Goal: Information Seeking & Learning: Learn about a topic

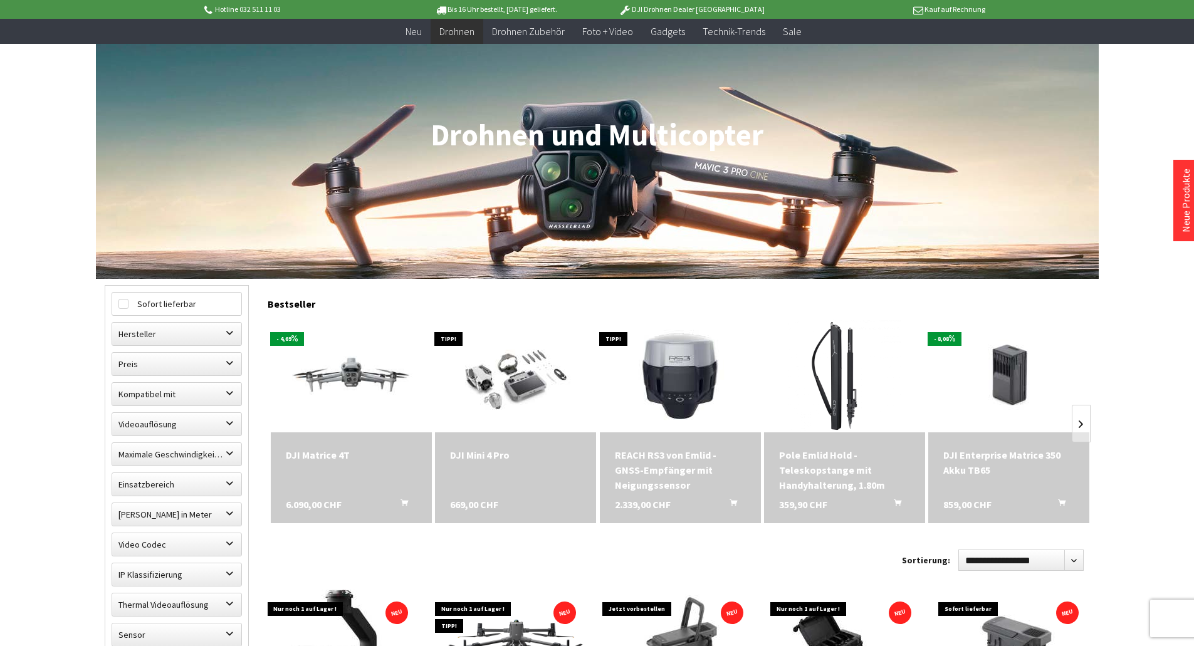
scroll to position [125, 0]
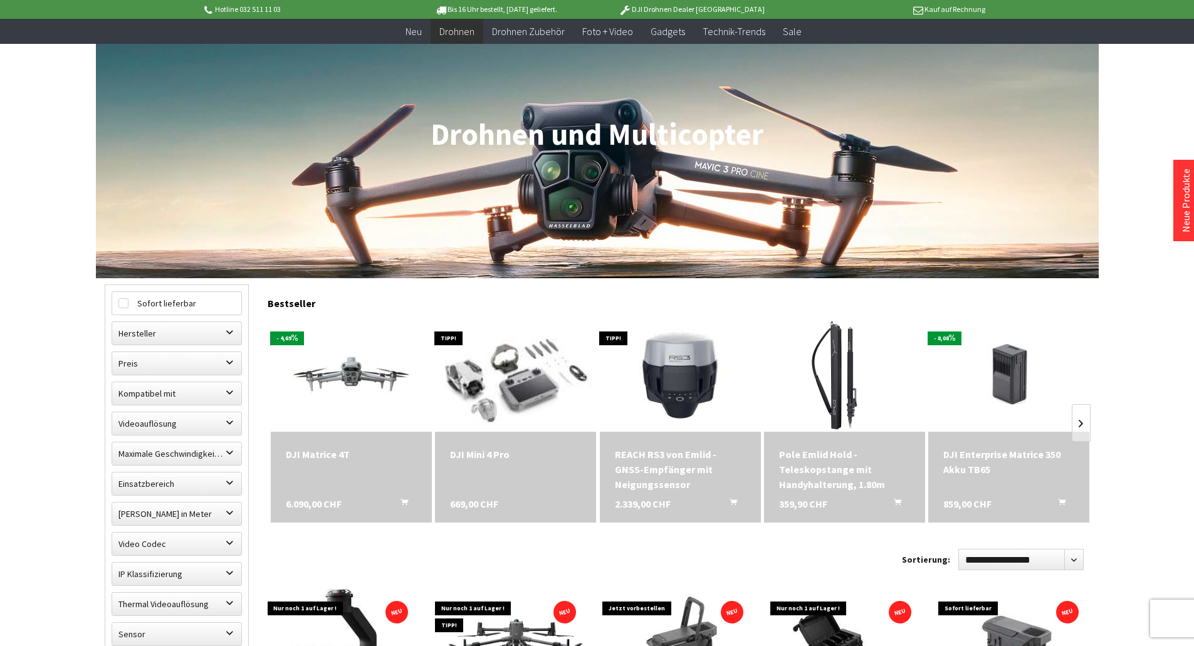
click at [519, 395] on img at bounding box center [515, 375] width 197 height 158
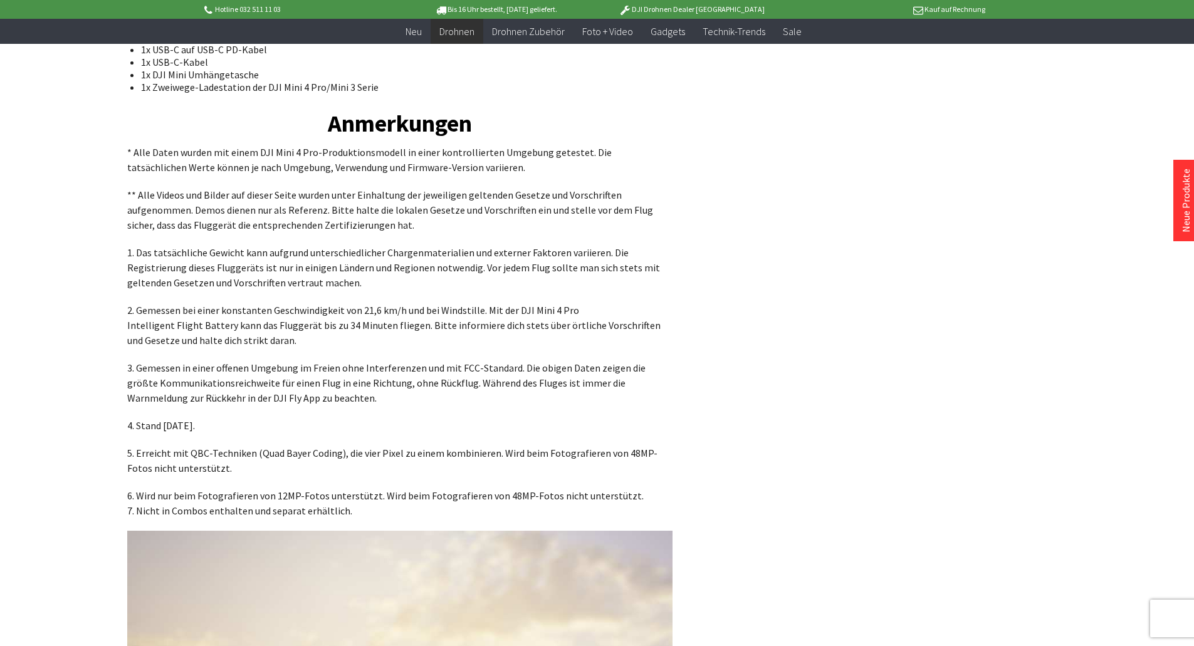
scroll to position [8388, 0]
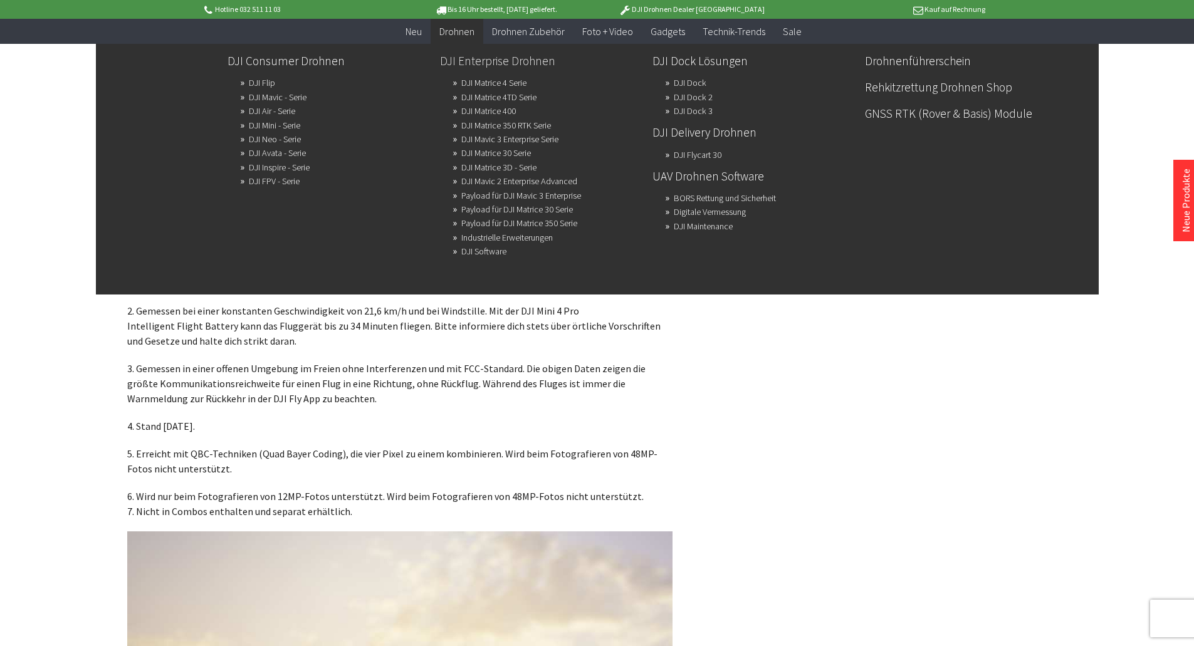
click at [498, 58] on link "DJI Enterprise Drohnen" at bounding box center [541, 60] width 202 height 21
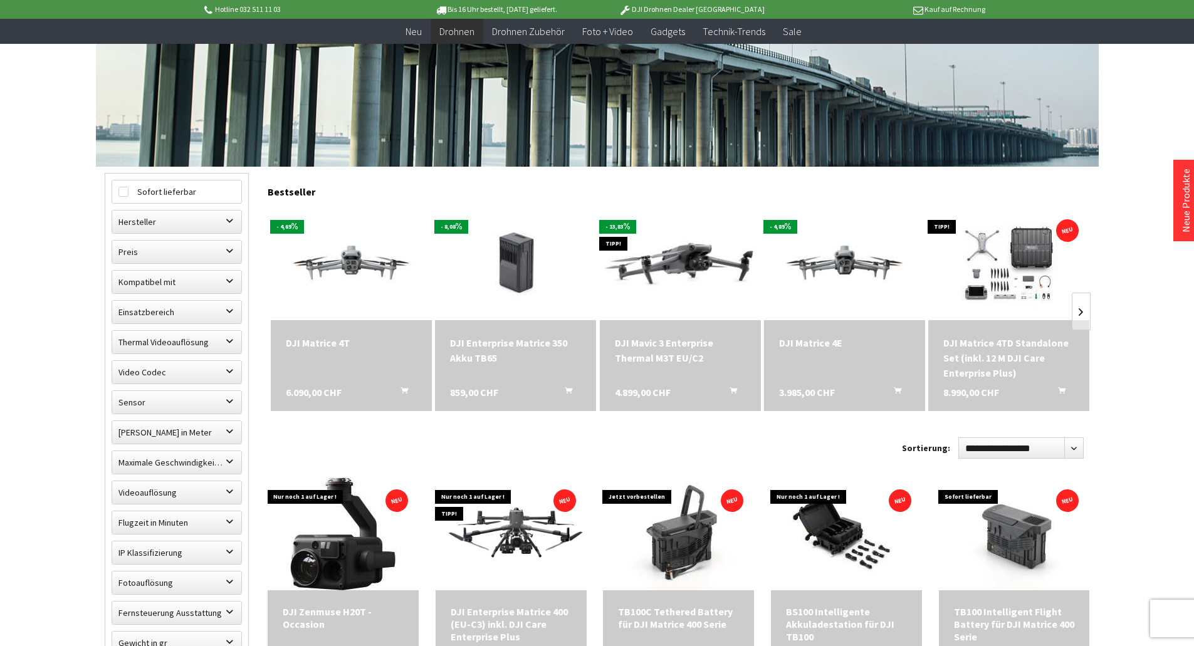
scroll to position [251, 0]
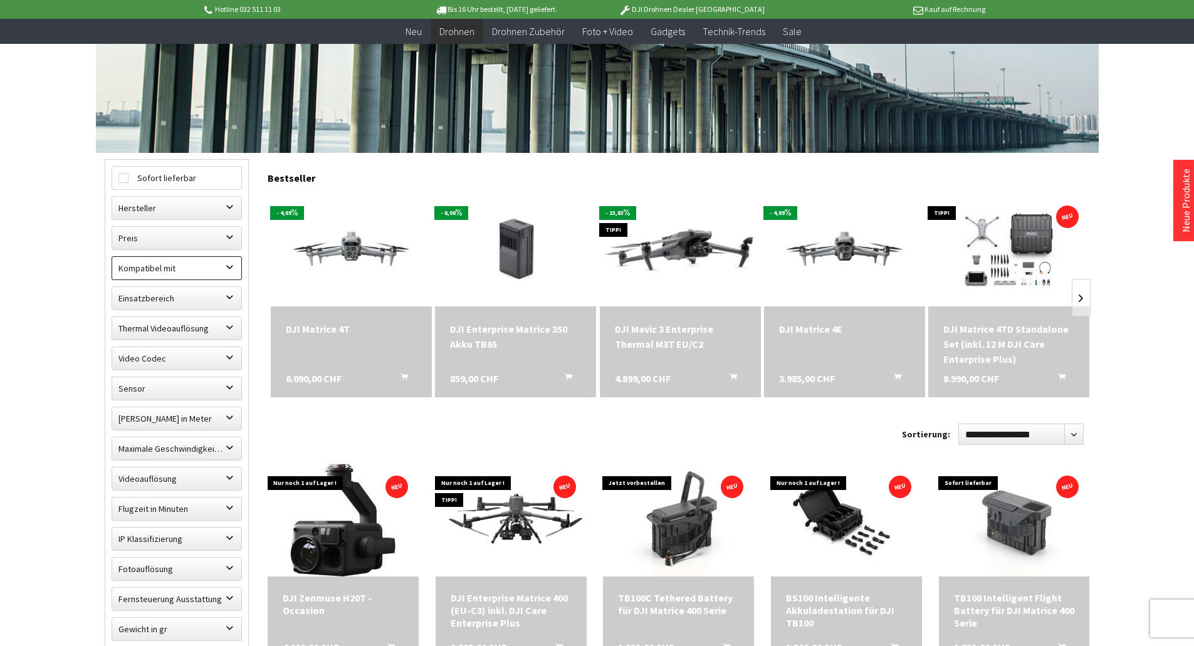
click at [214, 263] on label "Kompatibel mit" at bounding box center [176, 268] width 129 height 23
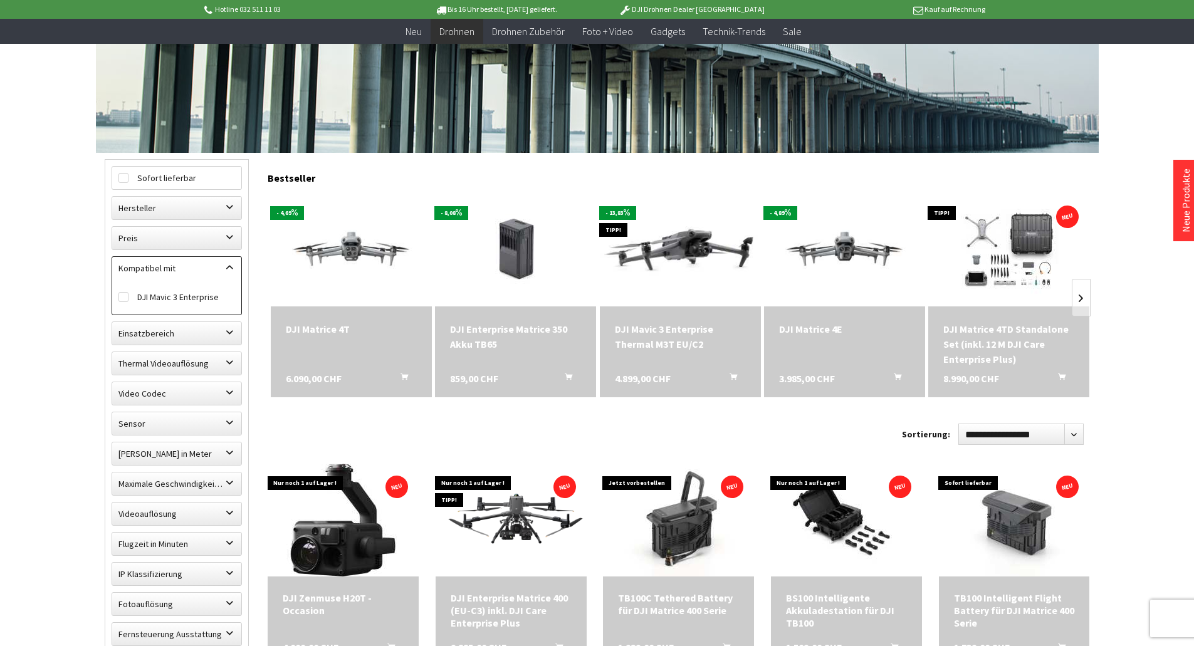
click at [227, 265] on label "Kompatibel mit" at bounding box center [176, 268] width 129 height 23
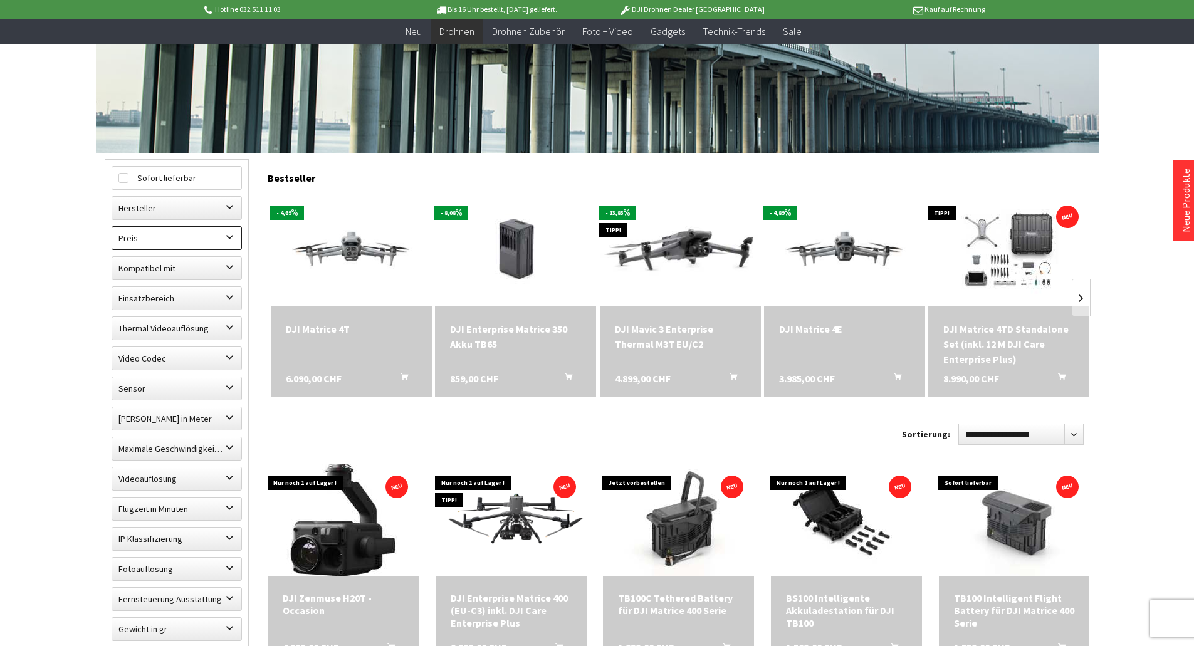
click at [224, 234] on label "Preis" at bounding box center [176, 238] width 129 height 23
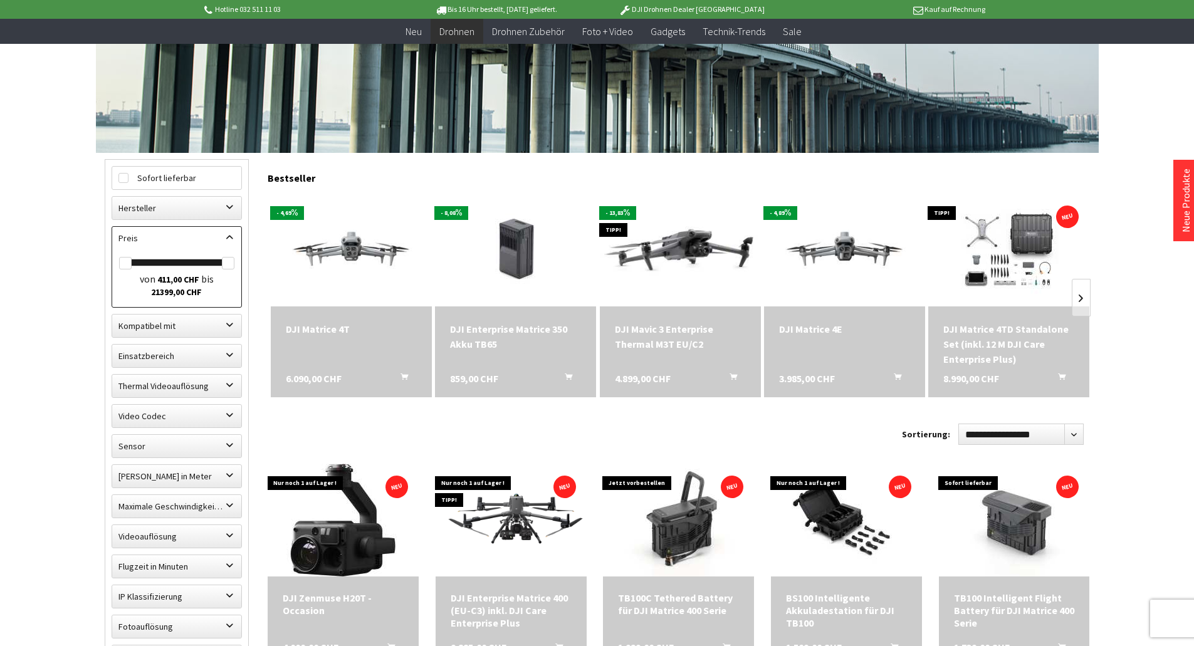
click at [224, 234] on label "Preis" at bounding box center [176, 238] width 129 height 23
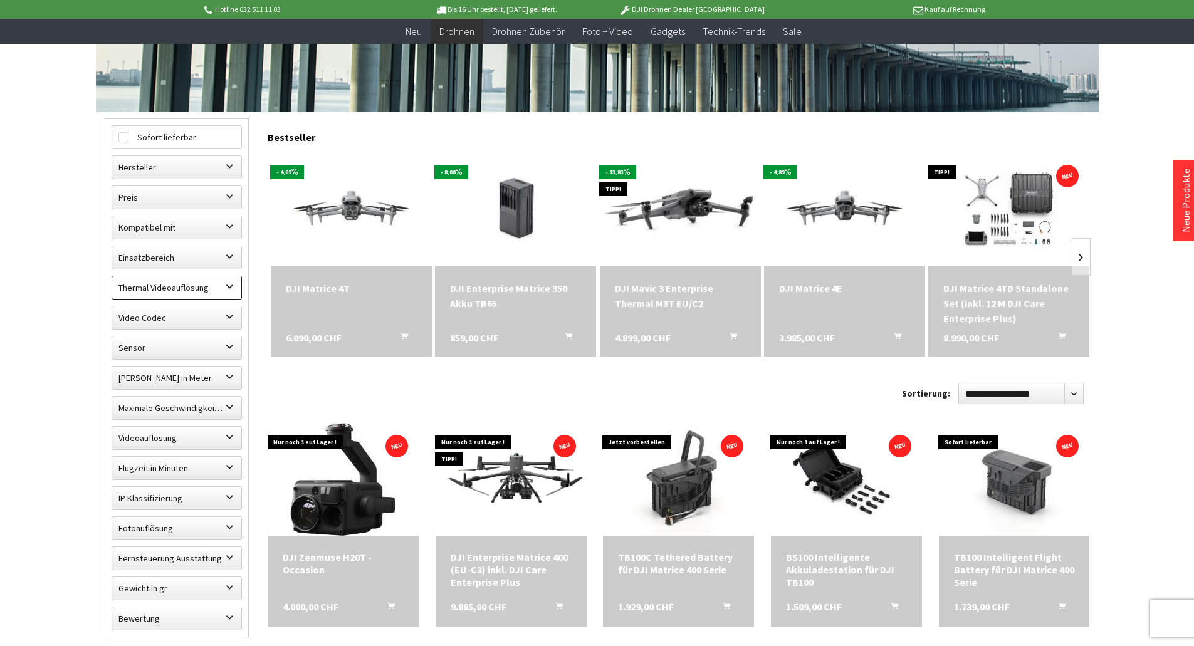
scroll to position [313, 0]
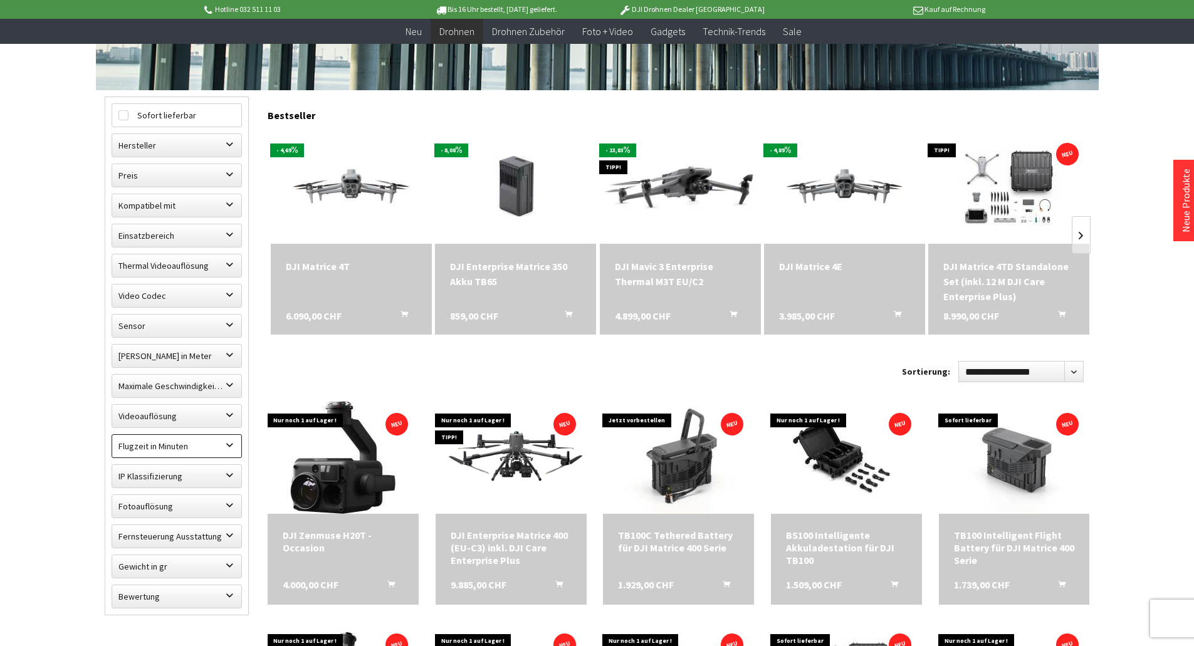
click at [231, 447] on label "Flugzeit in Minuten" at bounding box center [176, 446] width 129 height 23
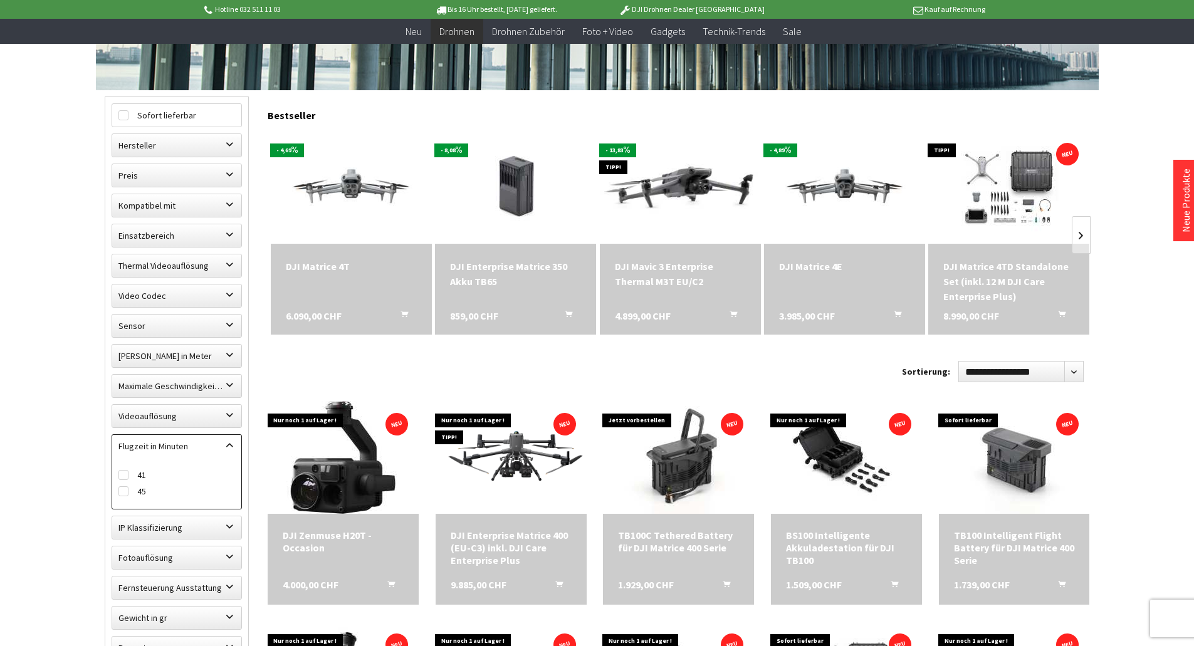
click at [231, 447] on label "Flugzeit in Minuten" at bounding box center [176, 446] width 129 height 23
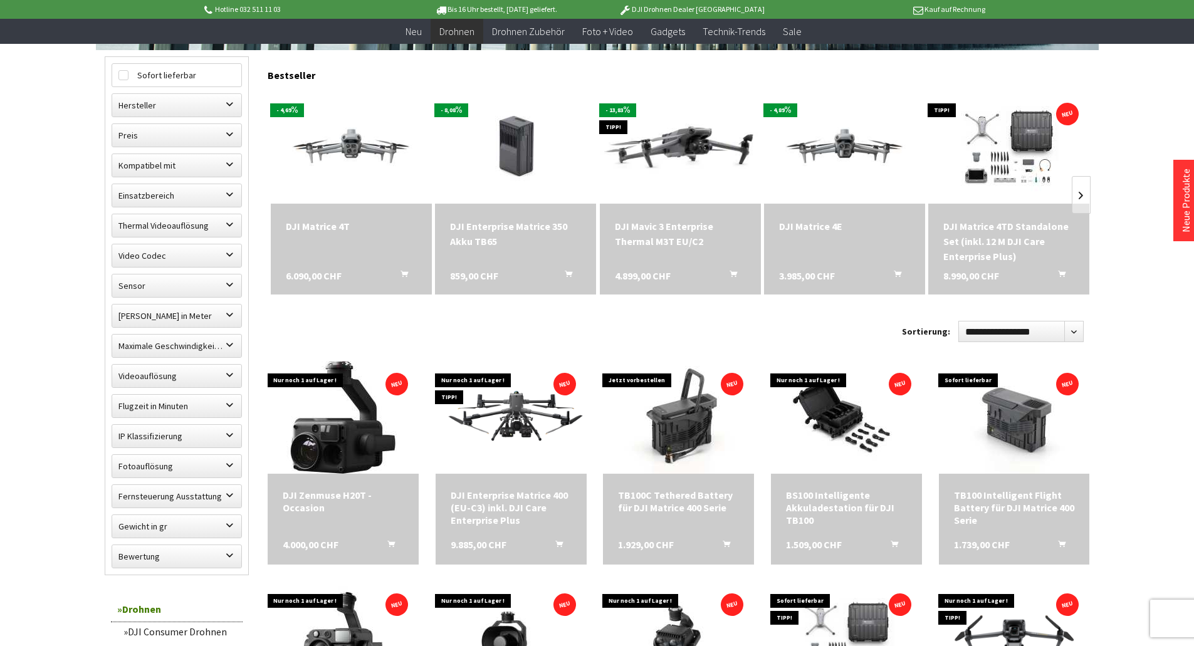
scroll to position [376, 0]
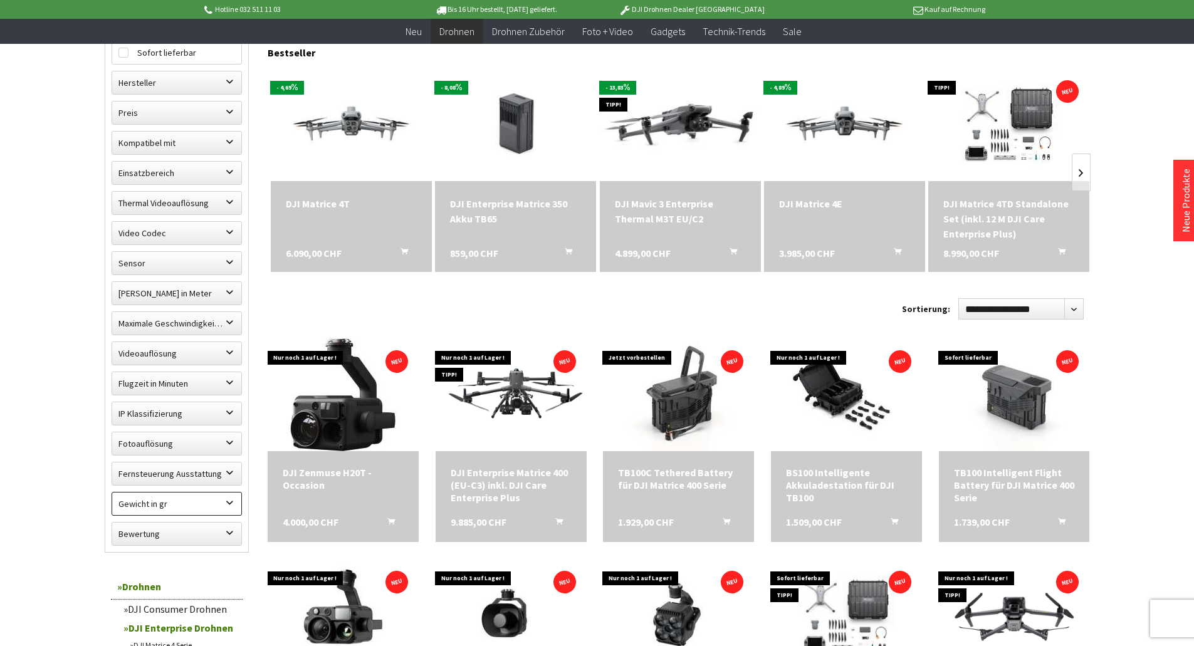
click at [220, 511] on label "Gewicht in gr" at bounding box center [176, 504] width 129 height 23
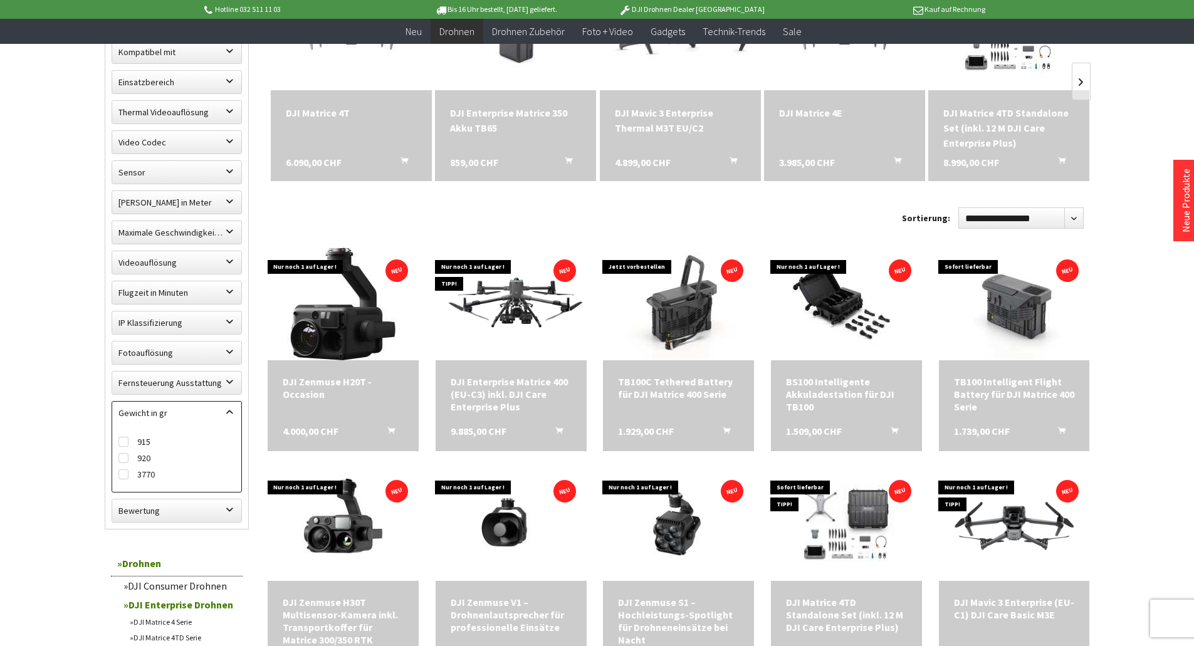
scroll to position [564, 0]
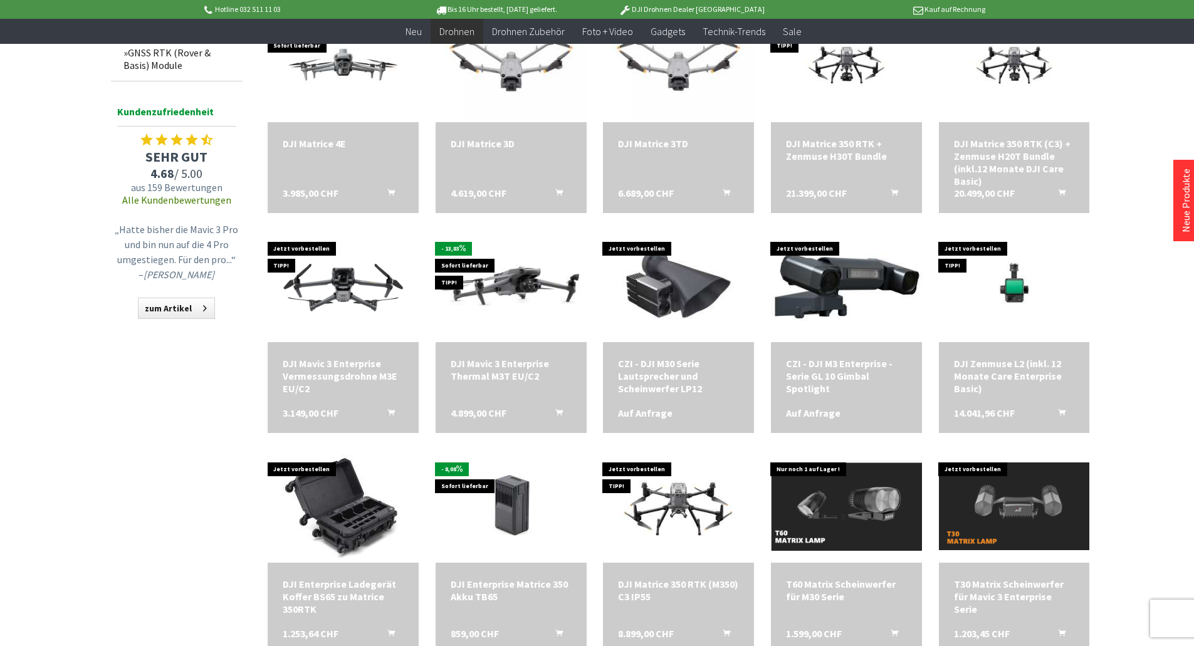
scroll to position [1379, 0]
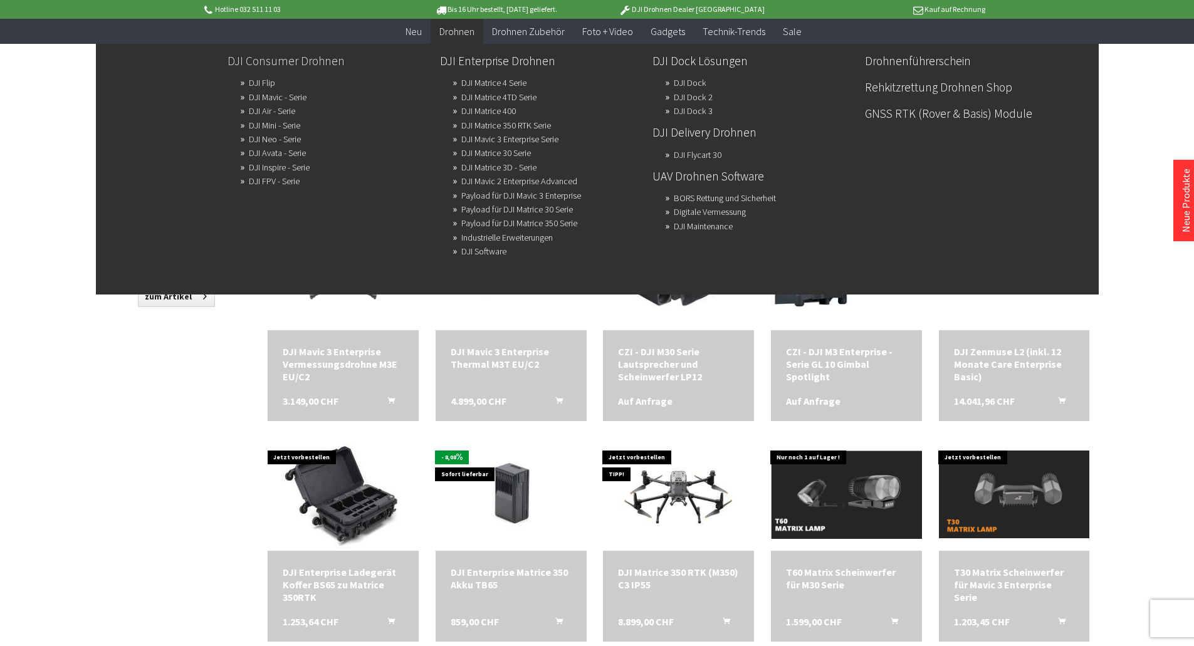
click at [280, 59] on link "DJI Consumer Drohnen" at bounding box center [328, 60] width 202 height 21
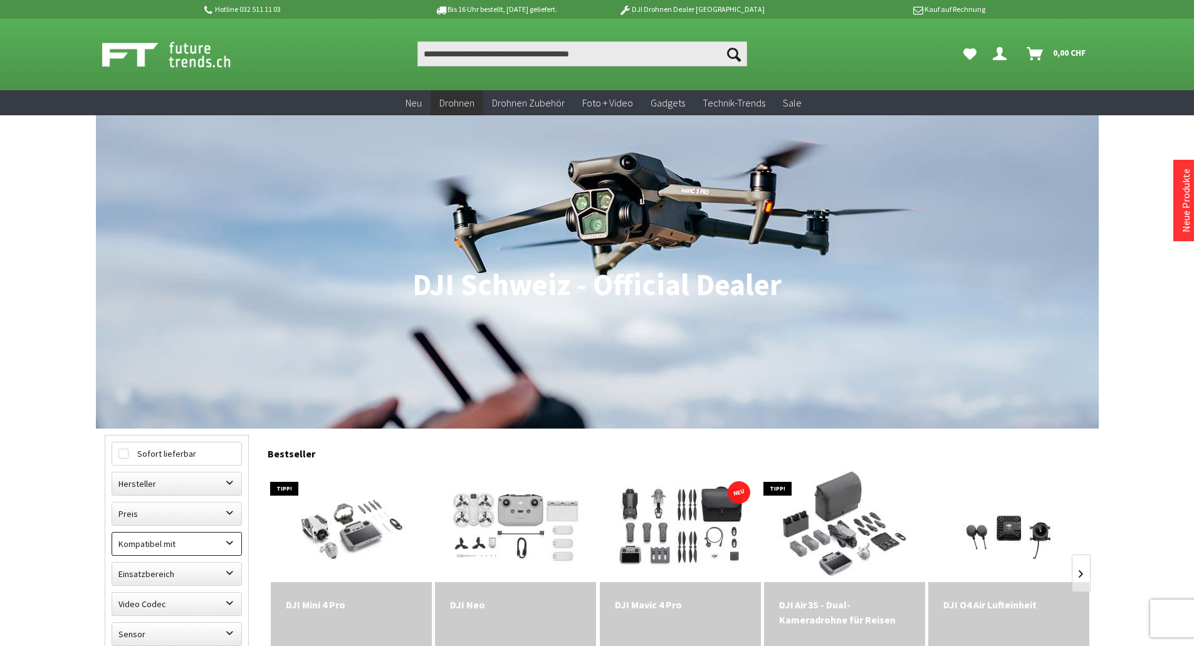
click at [233, 543] on label "Kompatibel mit" at bounding box center [176, 544] width 129 height 23
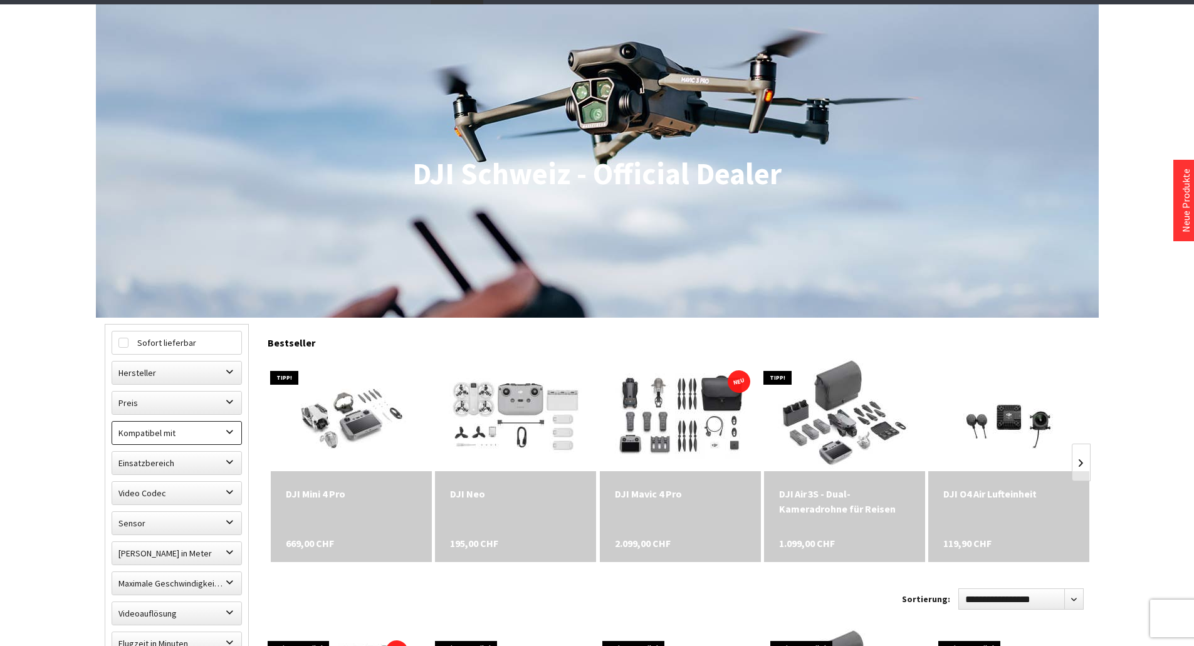
scroll to position [125, 0]
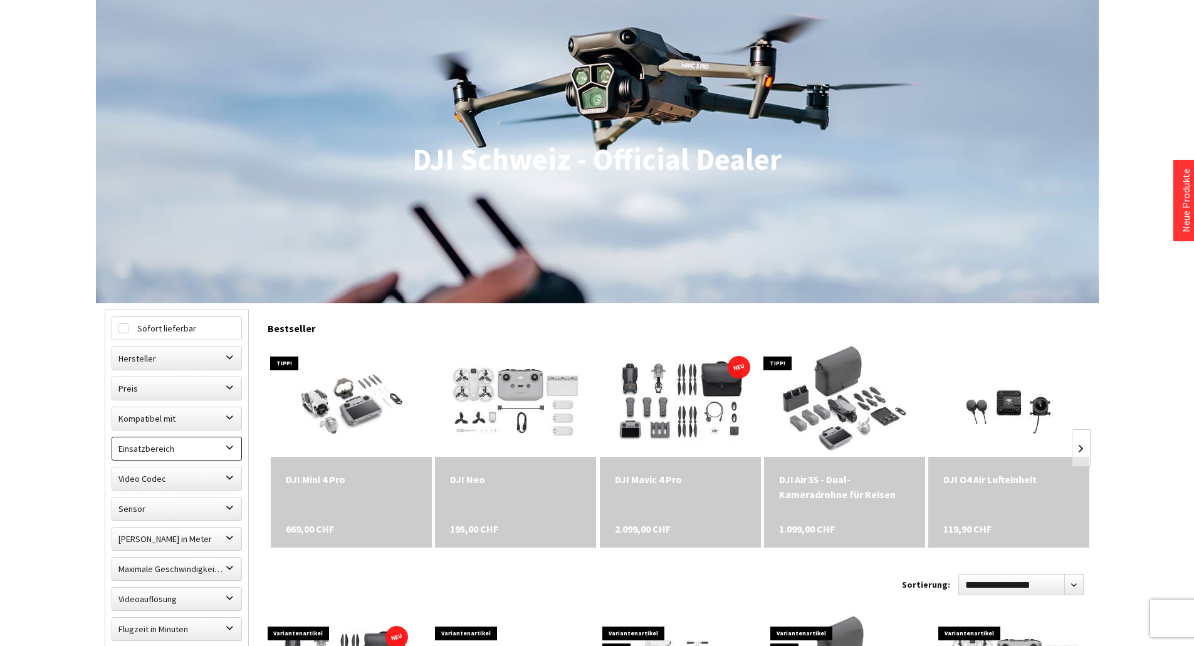
click at [224, 447] on label "Einsatzbereich" at bounding box center [176, 448] width 129 height 23
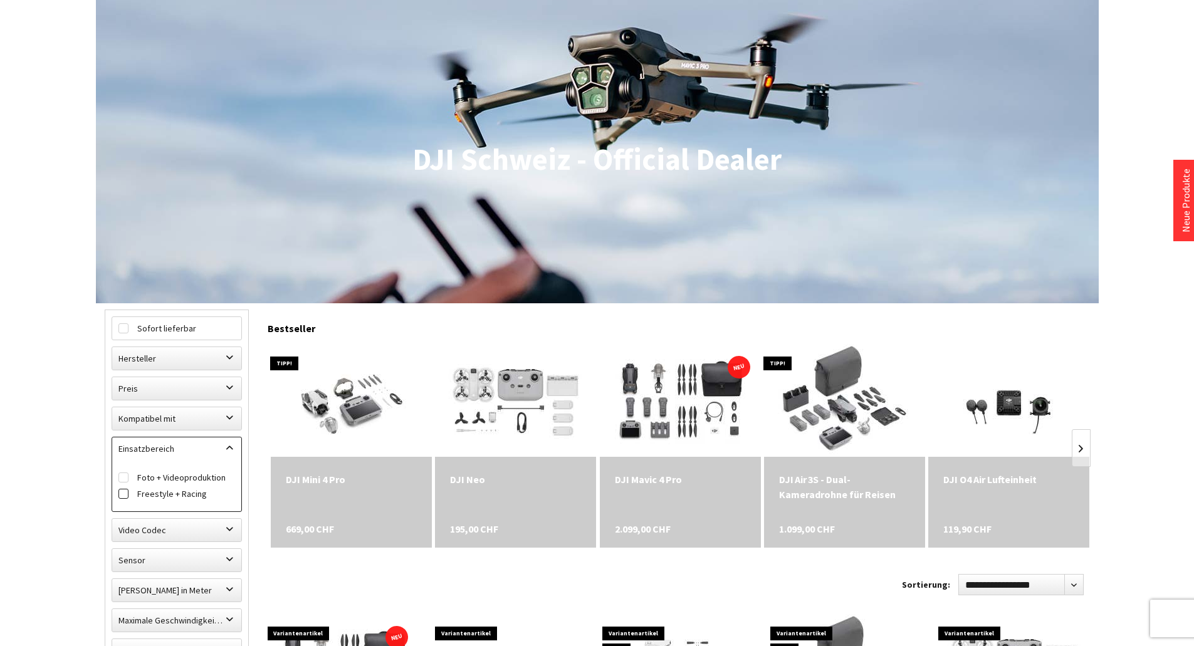
click at [189, 499] on label "Freestyle + Racing" at bounding box center [176, 494] width 117 height 16
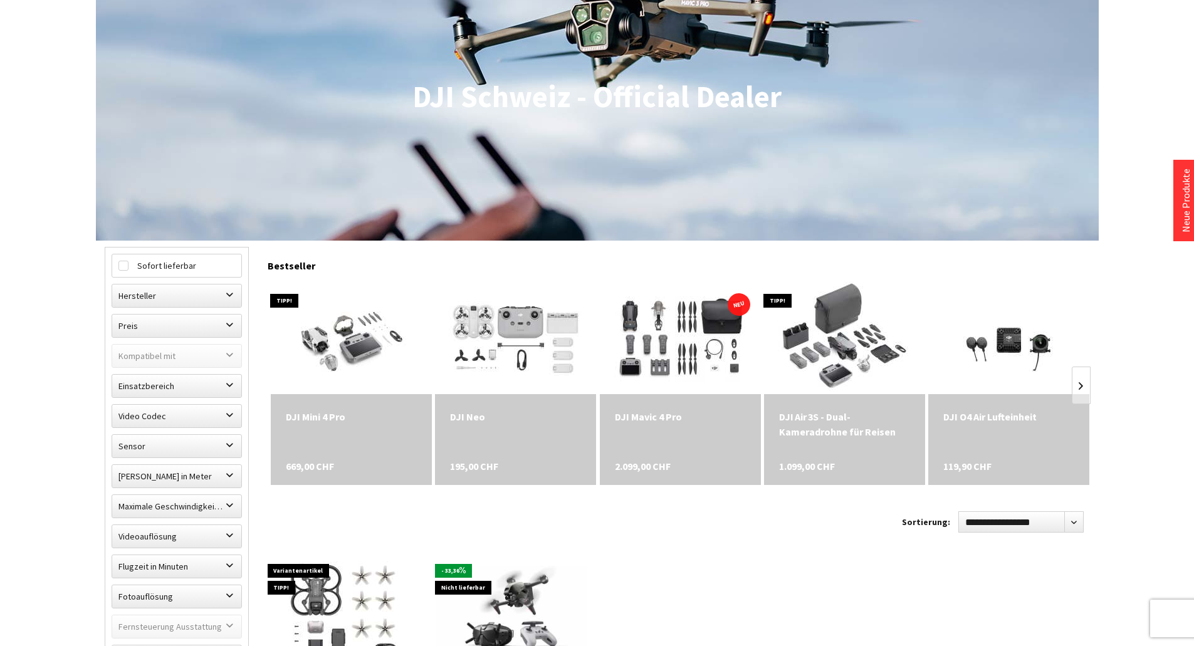
scroll to position [251, 0]
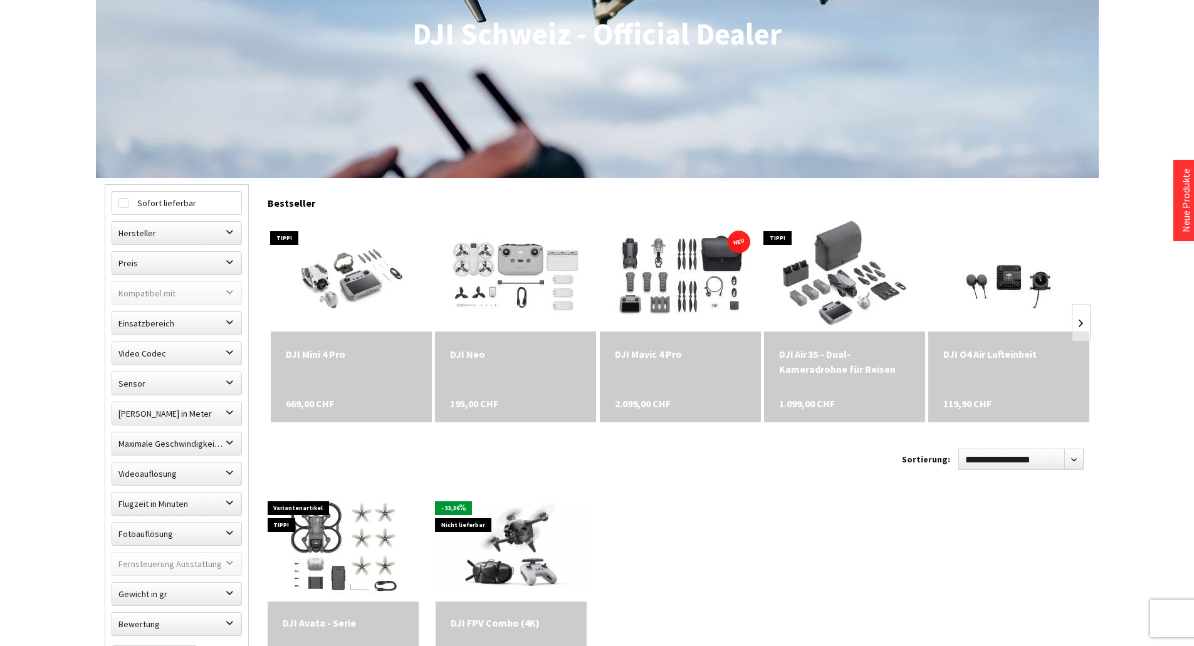
click at [1004, 356] on div "DJI O4 Air Lufteinheit" at bounding box center [1008, 354] width 131 height 15
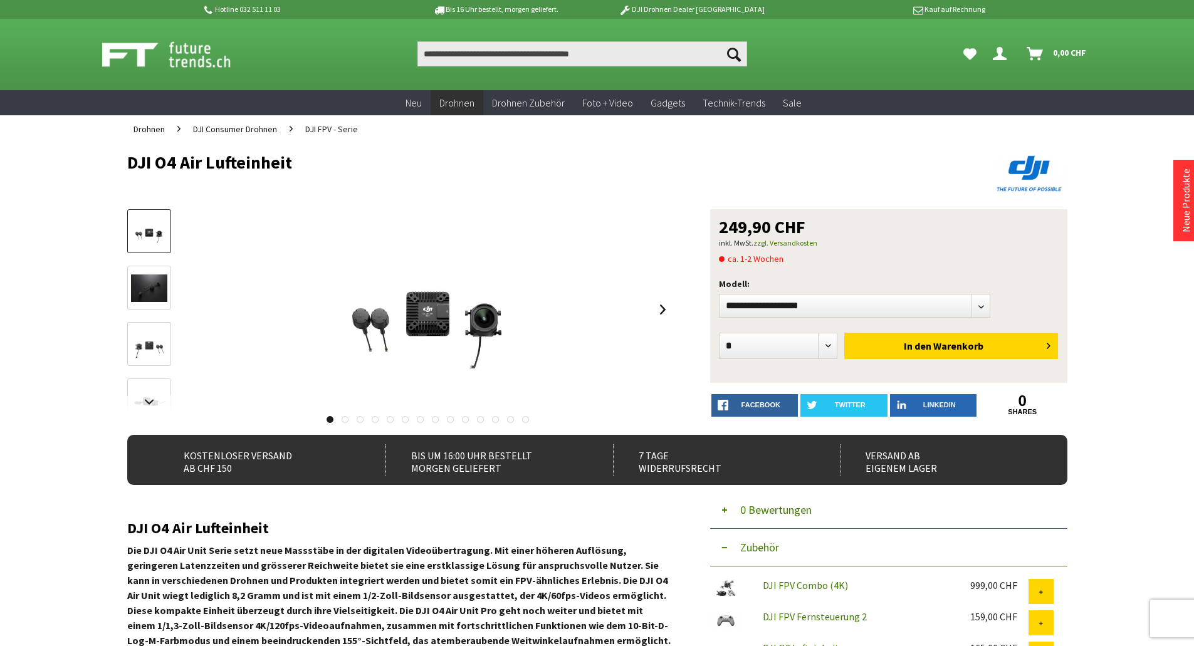
click at [142, 290] on img at bounding box center [149, 288] width 36 height 28
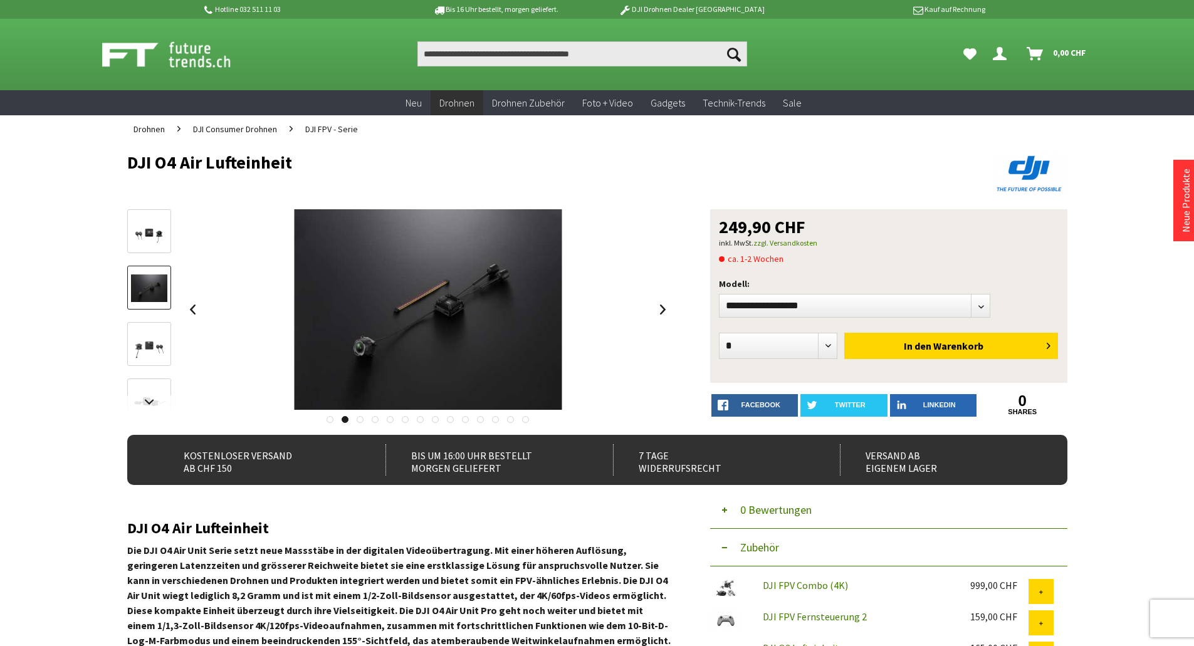
click at [150, 311] on div at bounding box center [149, 604] width 44 height 790
click at [162, 333] on img at bounding box center [149, 345] width 36 height 36
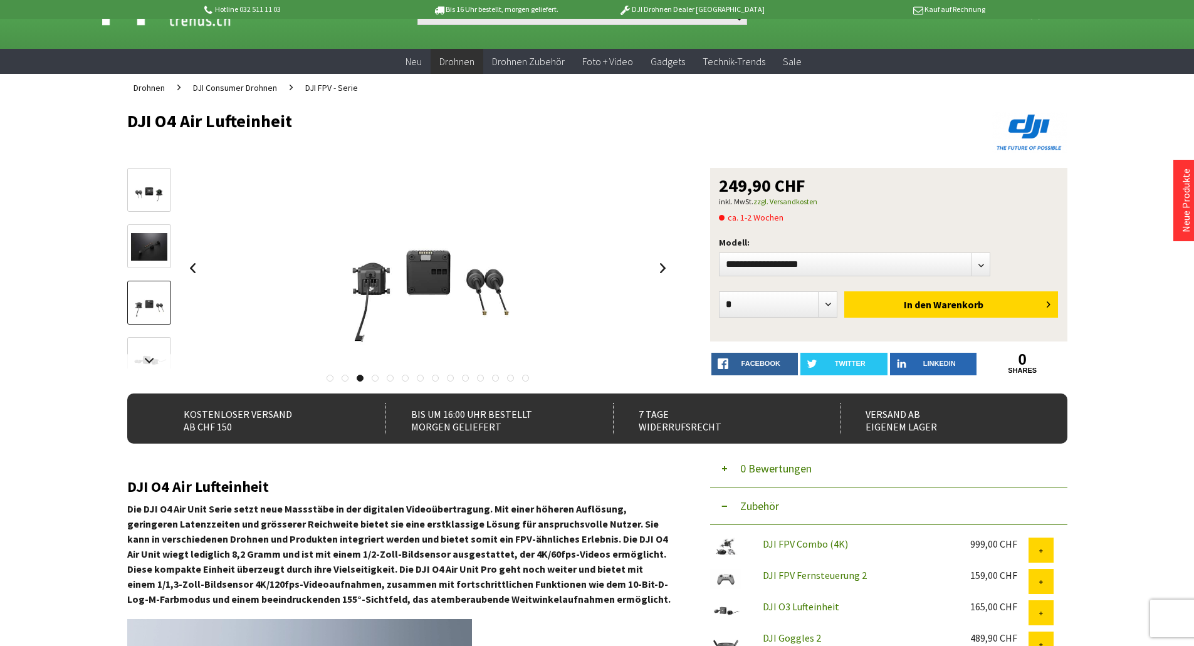
scroll to position [63, 0]
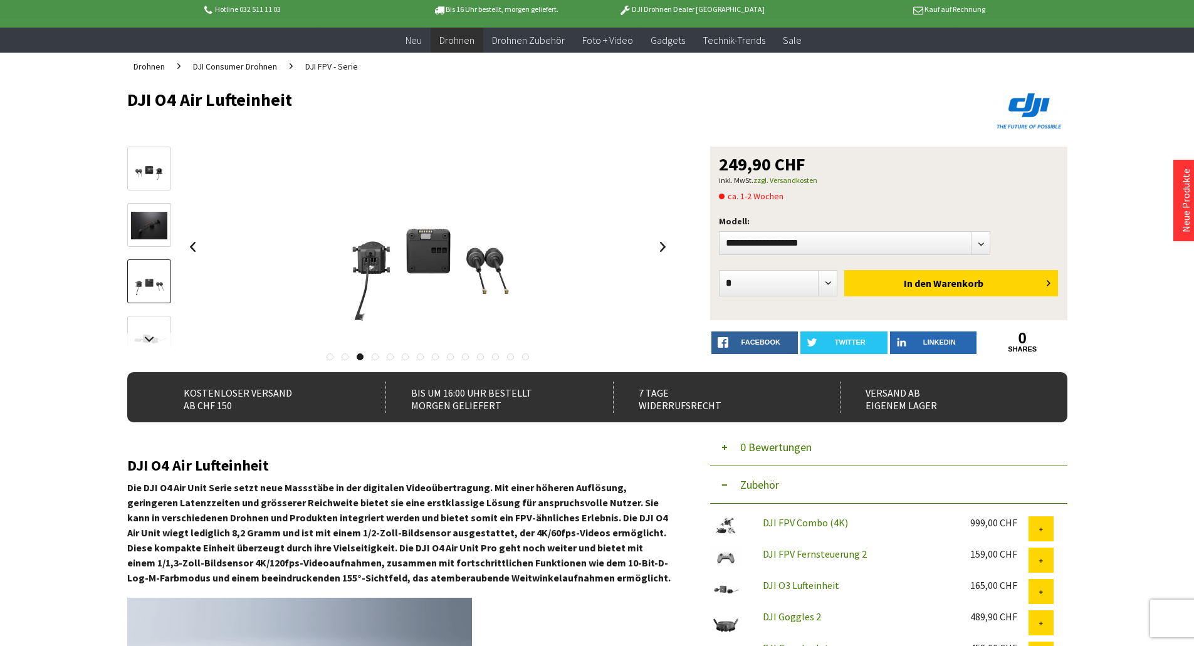
click at [147, 332] on img at bounding box center [149, 338] width 36 height 36
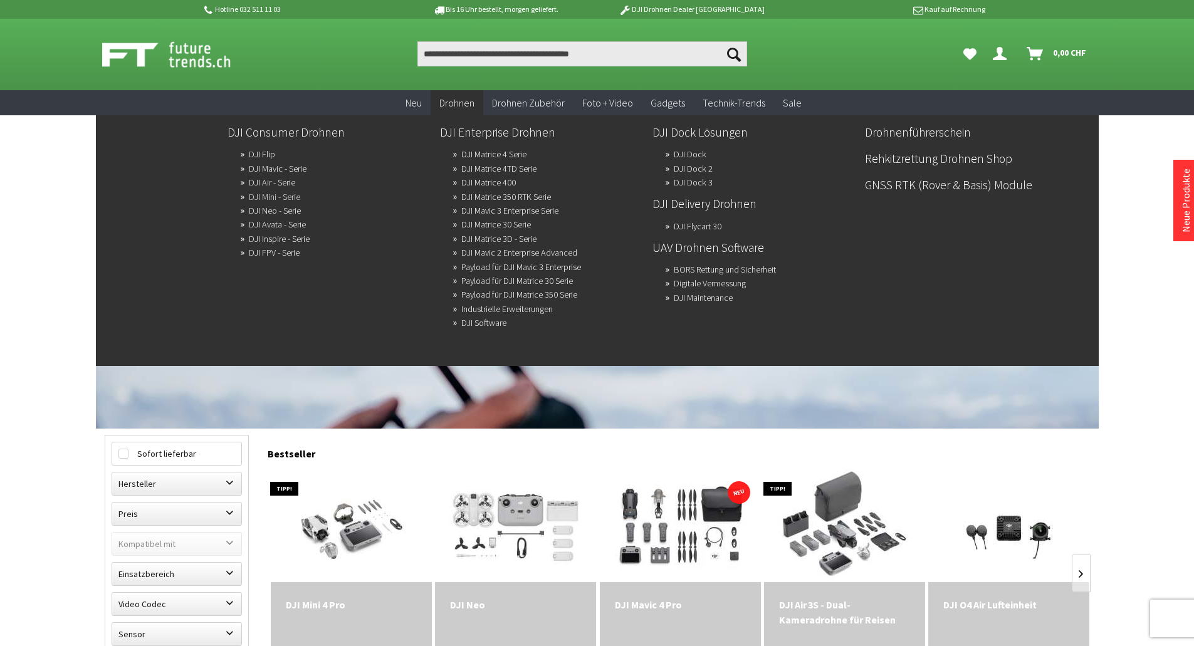
click at [275, 196] on link "DJI Mini - Serie" at bounding box center [274, 197] width 51 height 18
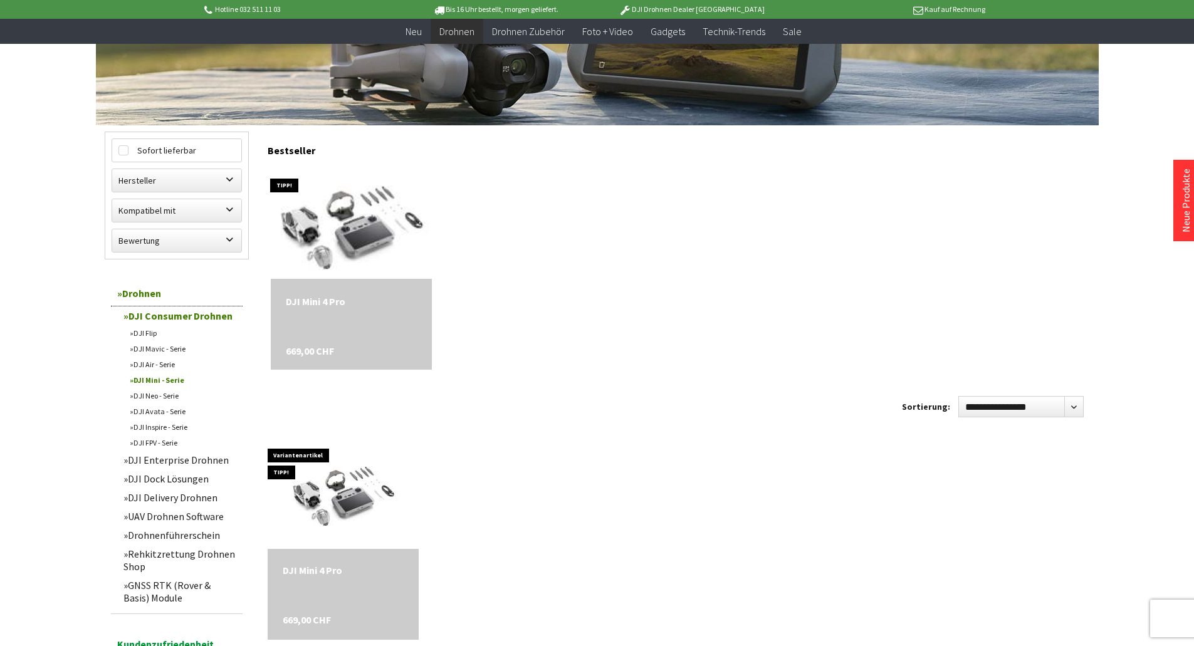
scroll to position [278, 0]
click at [178, 411] on link "DJI Avata - Serie" at bounding box center [182, 412] width 119 height 16
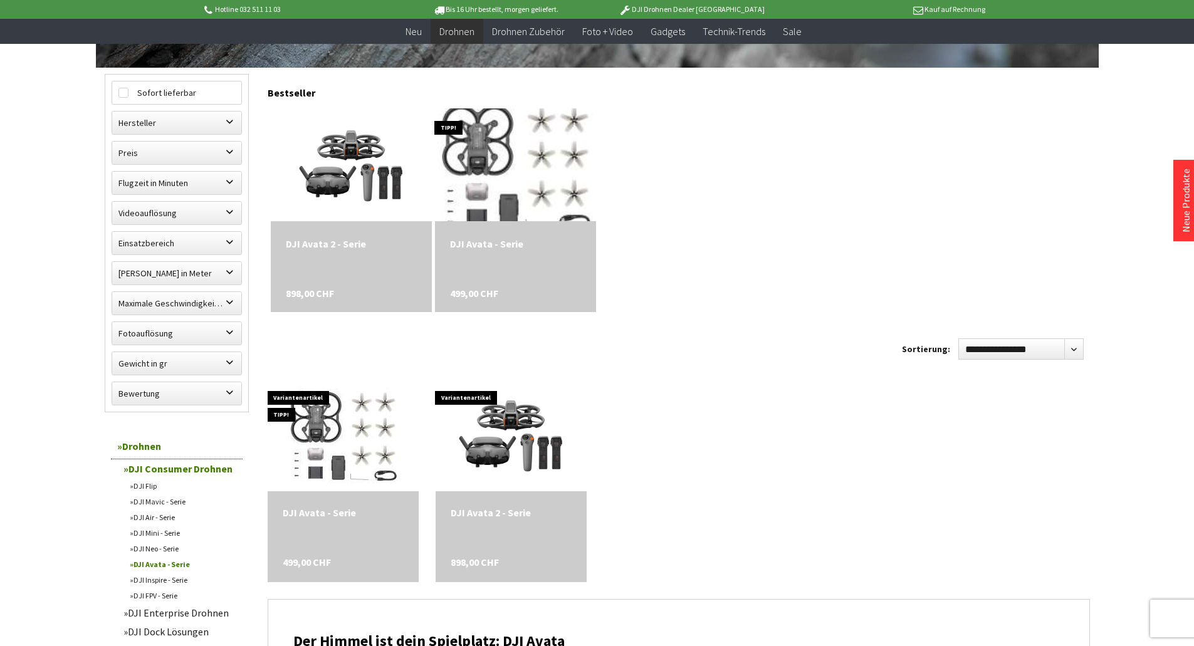
scroll to position [313, 0]
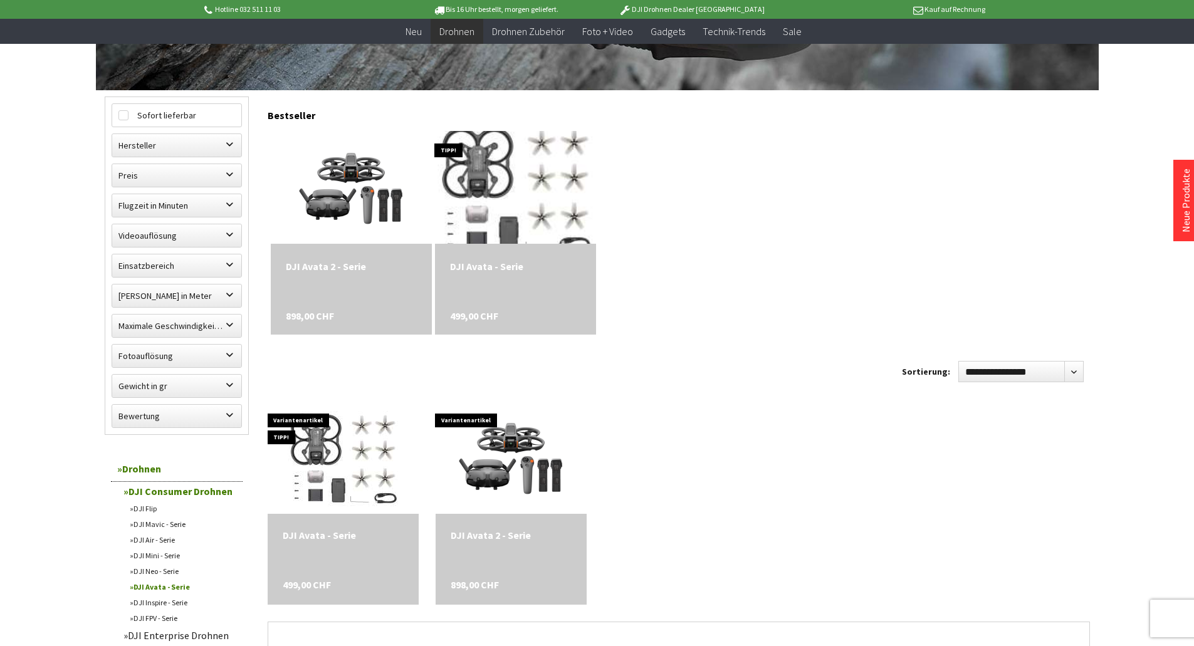
click at [493, 221] on img at bounding box center [515, 187] width 197 height 158
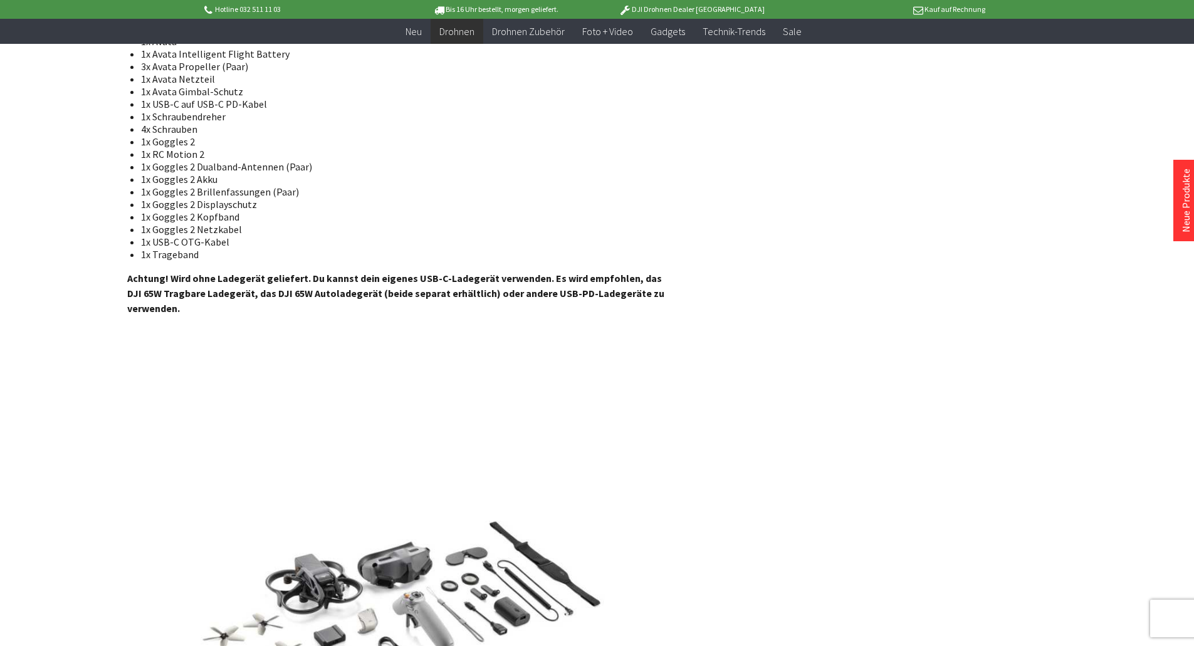
scroll to position [5014, 0]
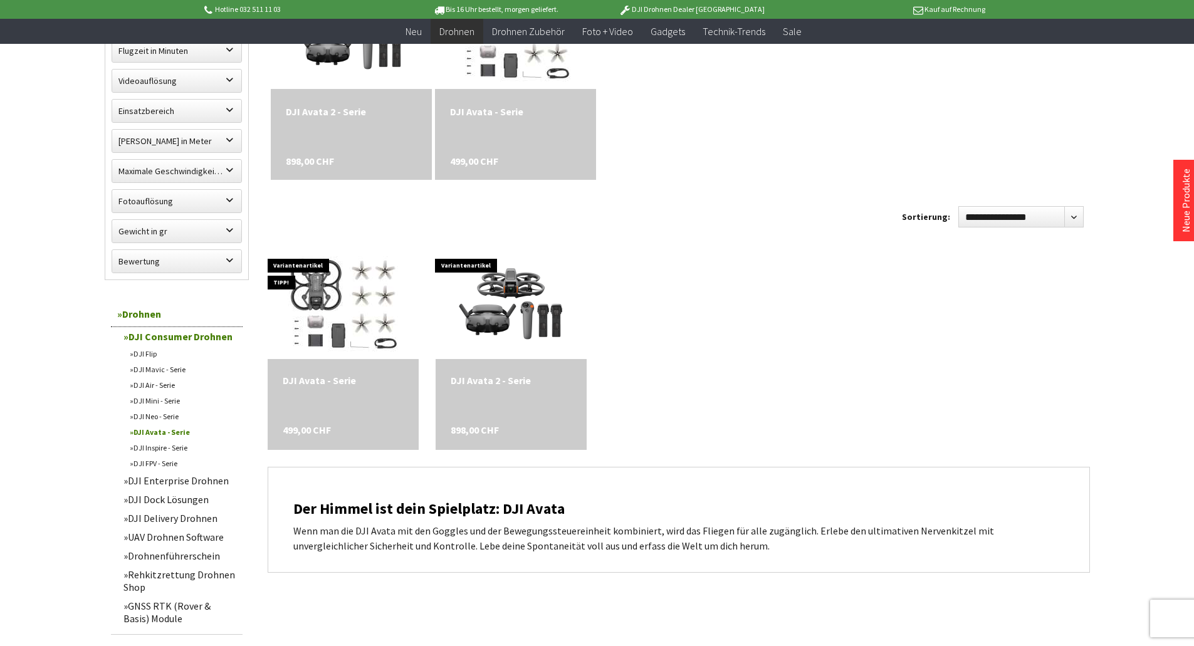
scroll to position [188, 0]
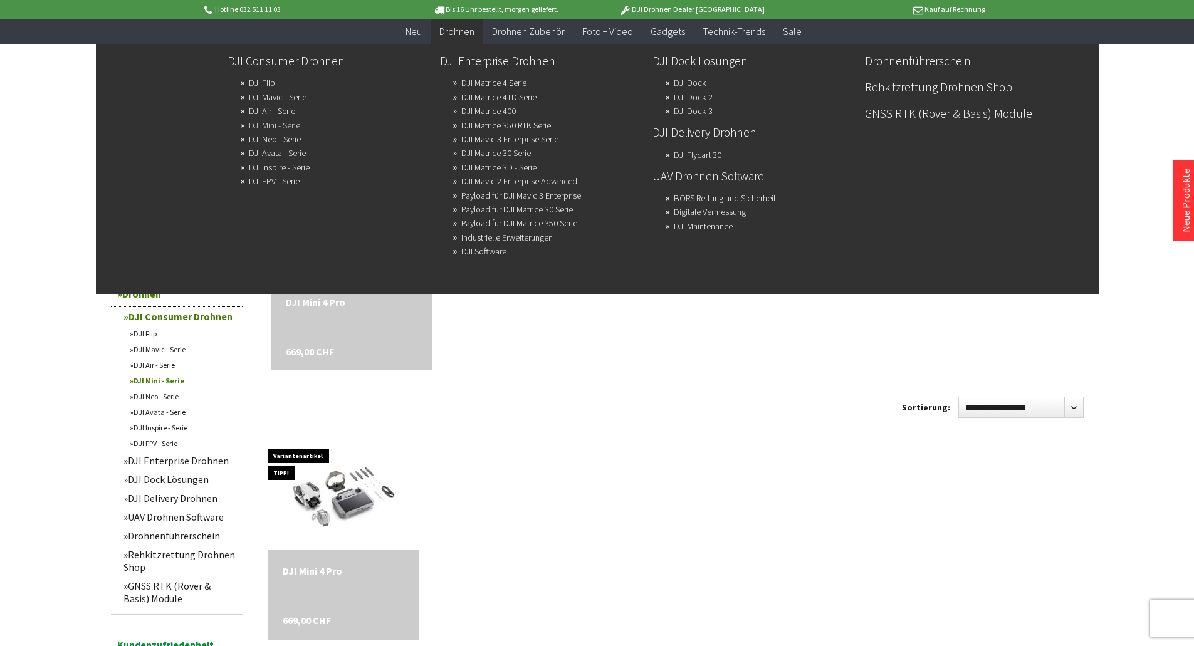
click at [278, 125] on link "DJI Mini - Serie" at bounding box center [274, 126] width 51 height 18
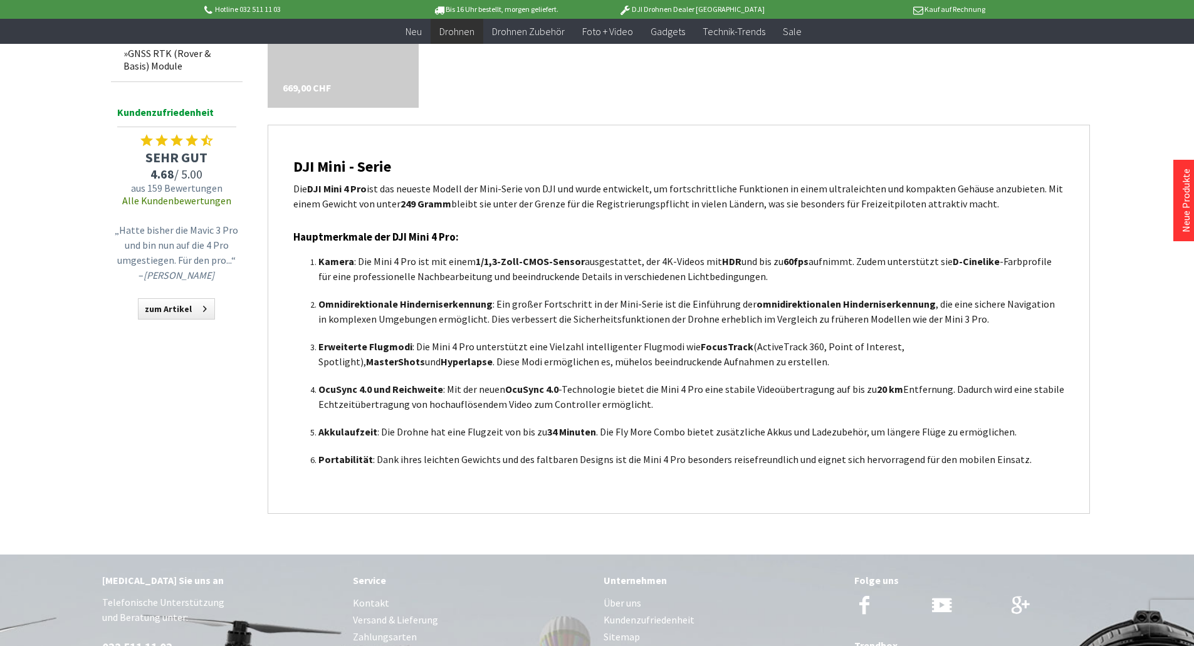
scroll to position [654, 0]
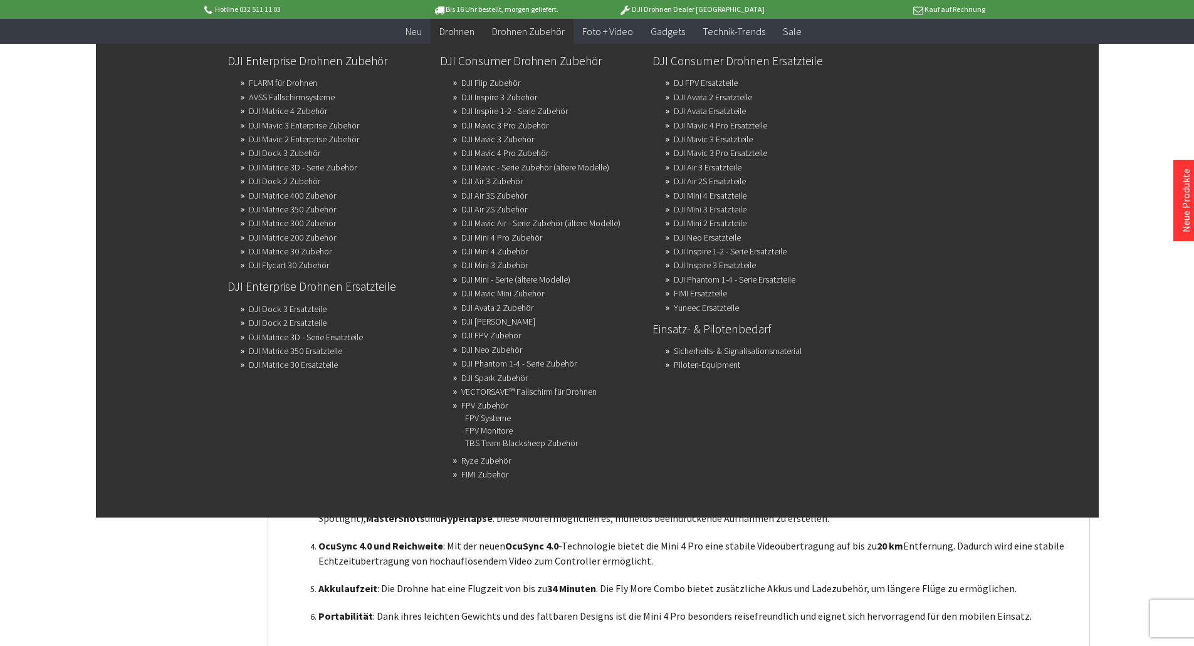
click at [724, 210] on link "DJI Mini 3 Ersatzteile" at bounding box center [710, 210] width 73 height 18
